Goal: Information Seeking & Learning: Find specific page/section

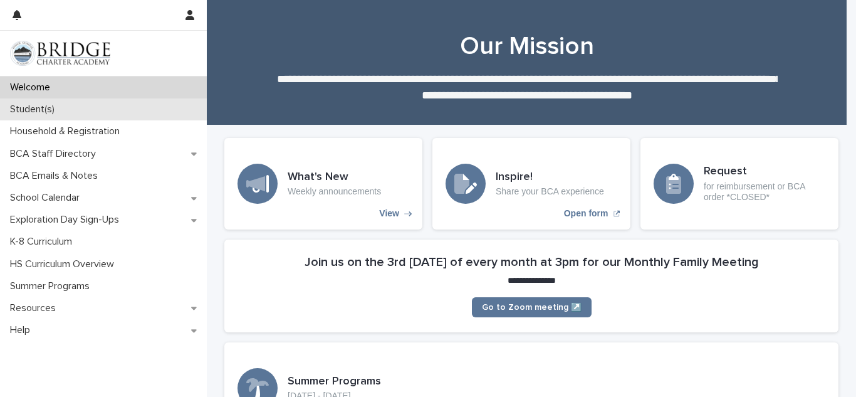
click at [33, 112] on p "Student(s)" at bounding box center [35, 109] width 60 height 12
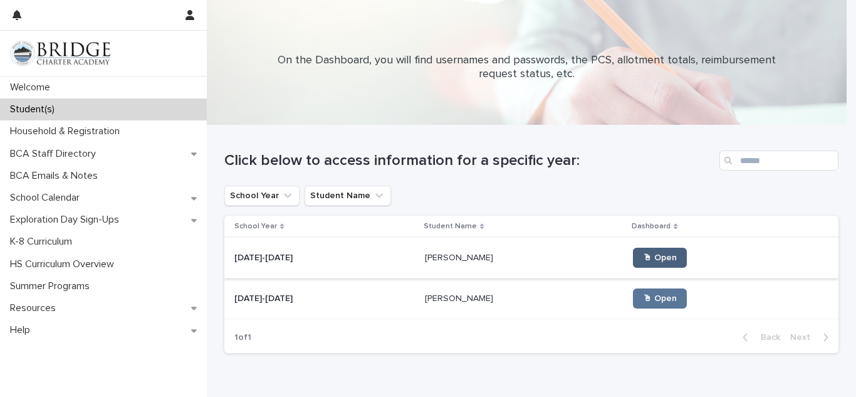
click at [643, 258] on span "🖱 Open" at bounding box center [660, 257] width 34 height 9
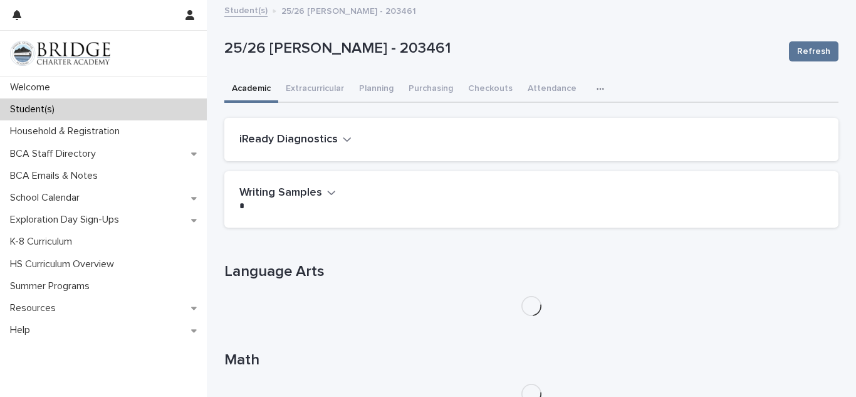
click at [597, 88] on icon "button" at bounding box center [600, 89] width 7 height 2
click at [530, 121] on span "General" at bounding box center [541, 121] width 33 height 9
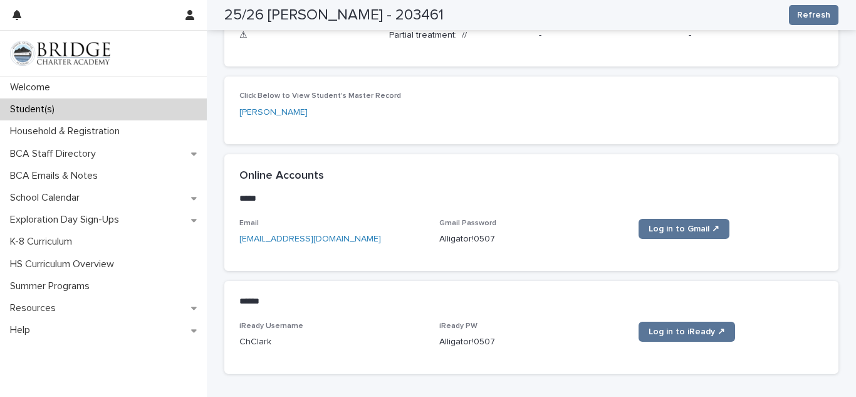
scroll to position [457, 0]
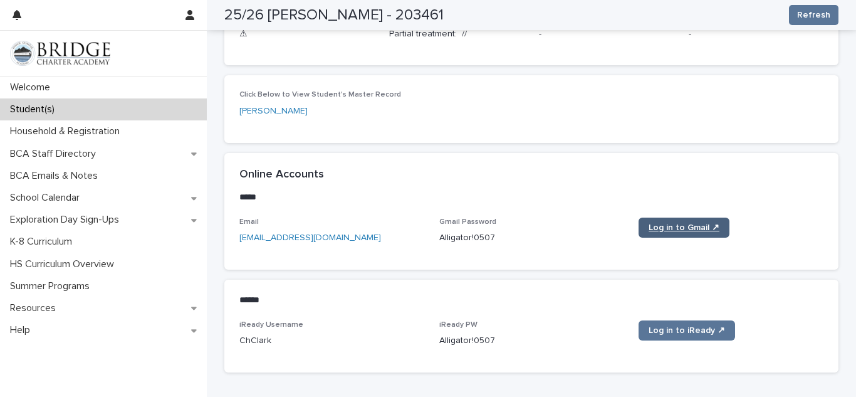
click at [675, 224] on span "Log in to Gmail ↗" at bounding box center [684, 227] width 71 height 9
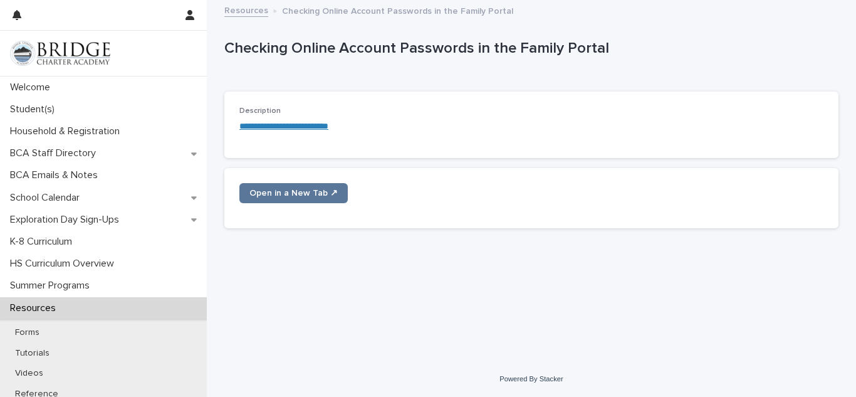
click at [311, 126] on link "**********" at bounding box center [283, 126] width 89 height 9
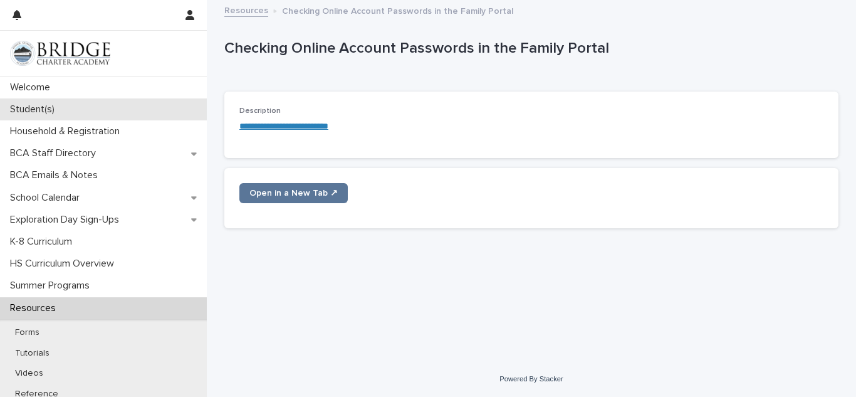
click at [48, 115] on p "Student(s)" at bounding box center [35, 109] width 60 height 12
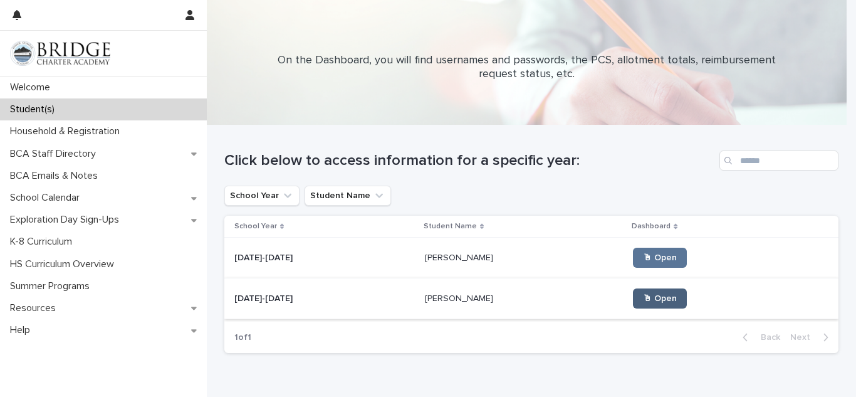
click at [633, 304] on link "🖱 Open" at bounding box center [660, 298] width 54 height 20
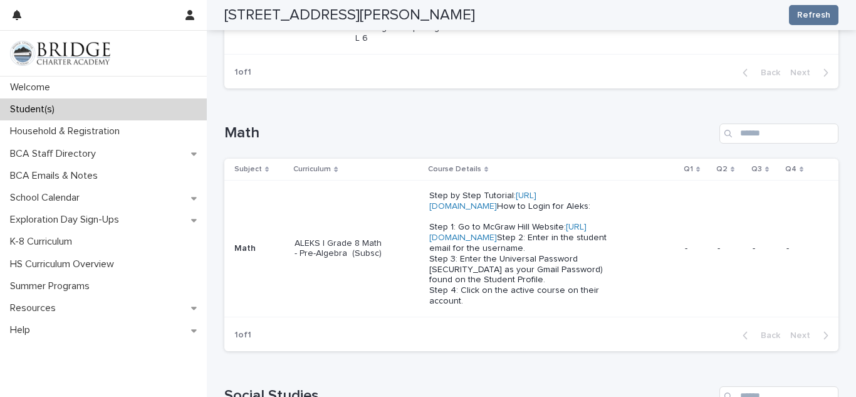
scroll to position [467, 0]
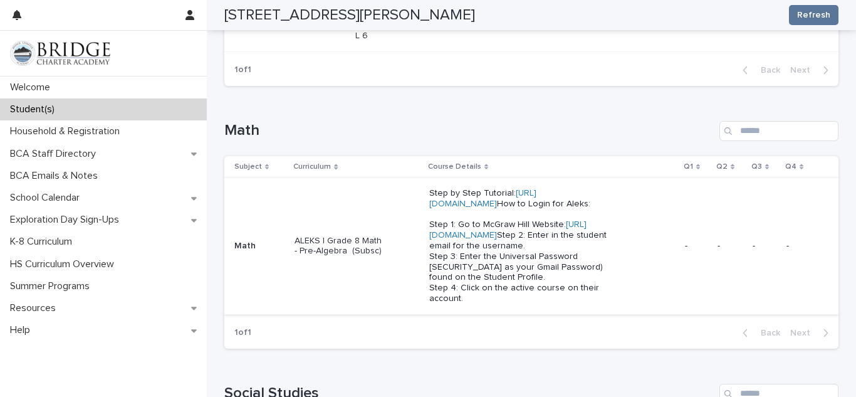
click at [491, 239] on link "https://my.mheducation.com" at bounding box center [507, 229] width 157 height 19
